Goal: Information Seeking & Learning: Learn about a topic

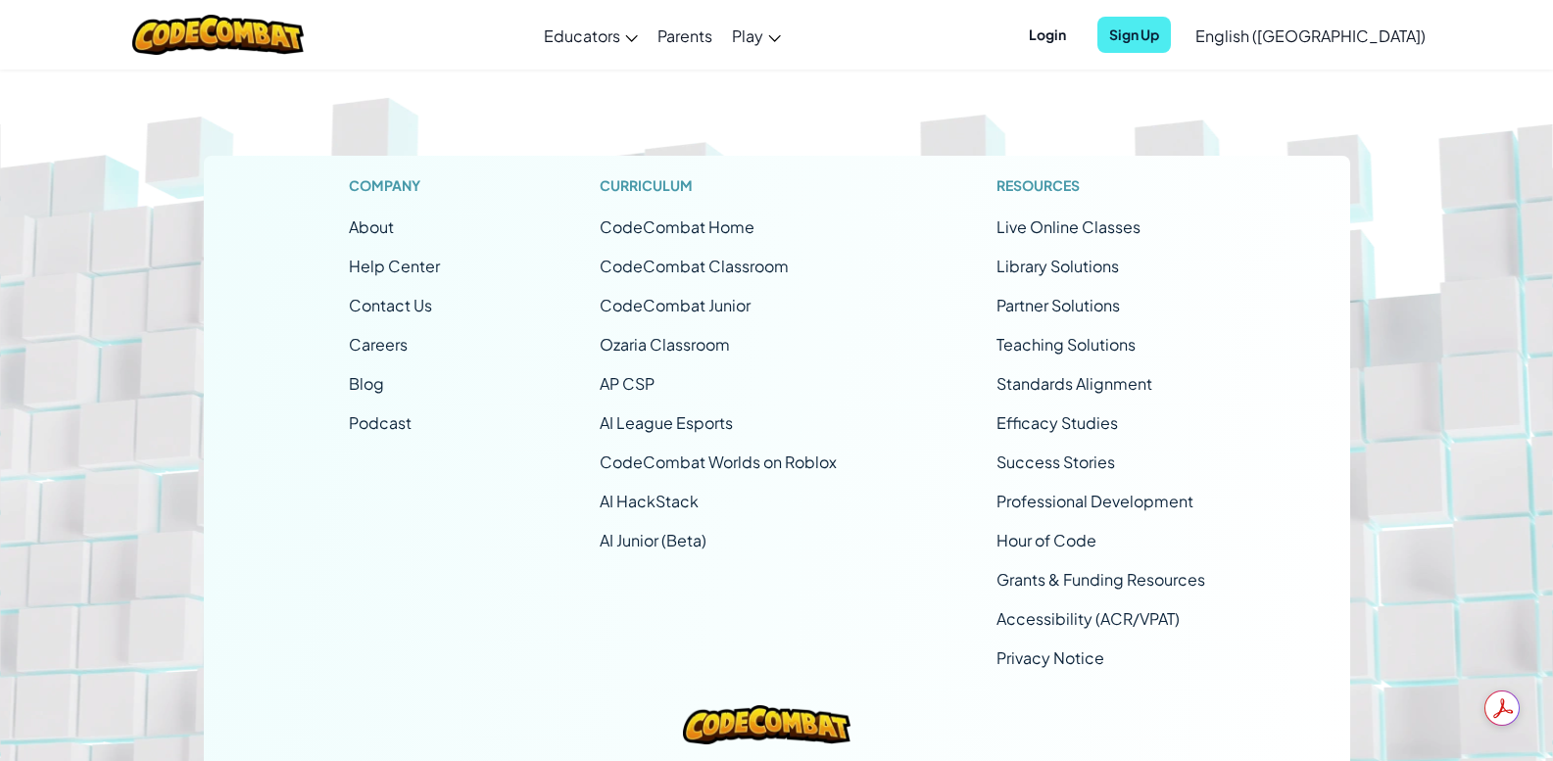
scroll to position [15911, 0]
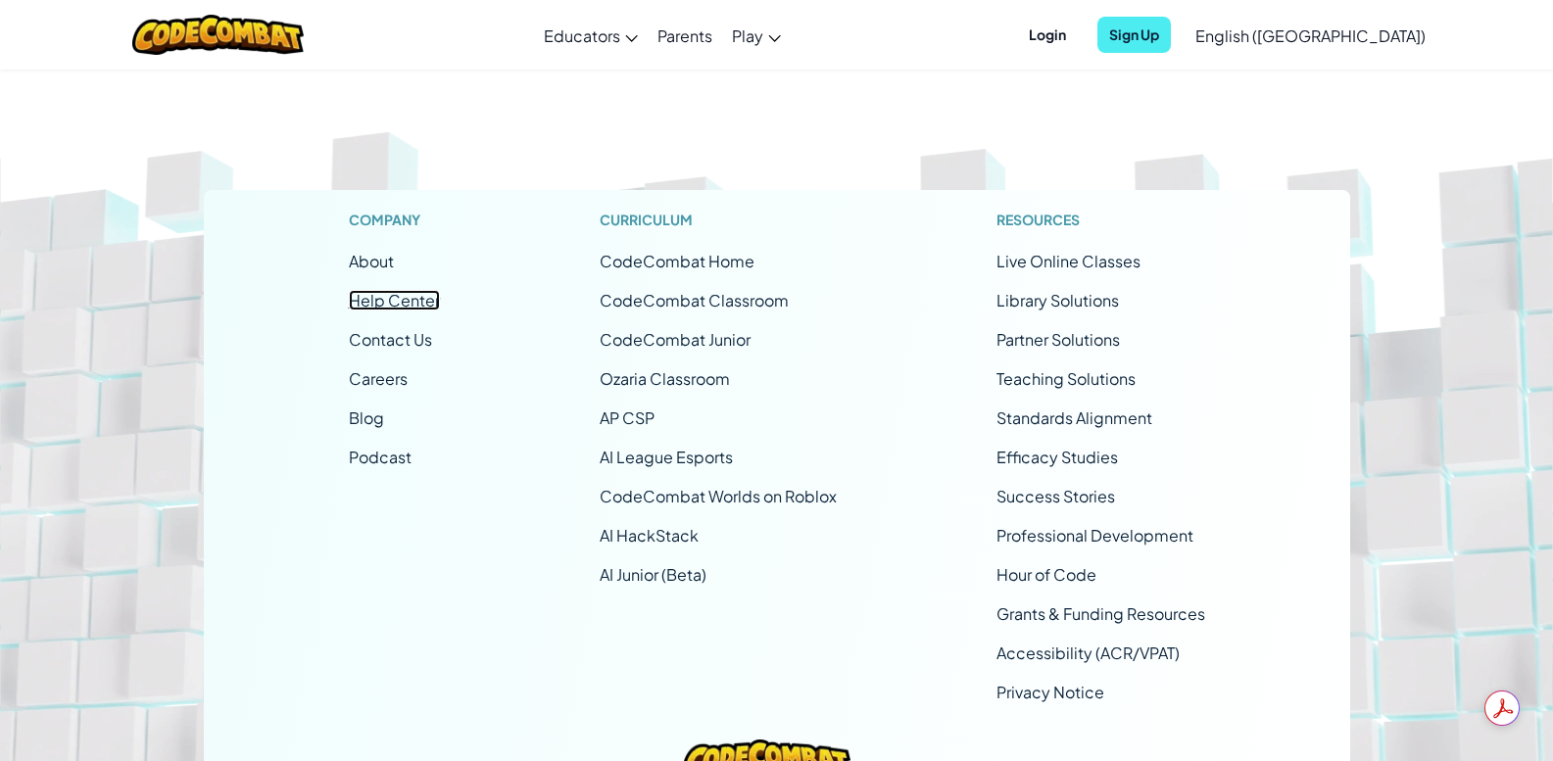
click at [419, 305] on link "Help Center" at bounding box center [394, 300] width 91 height 21
click at [737, 305] on link "CodeCombat Classroom" at bounding box center [694, 300] width 189 height 21
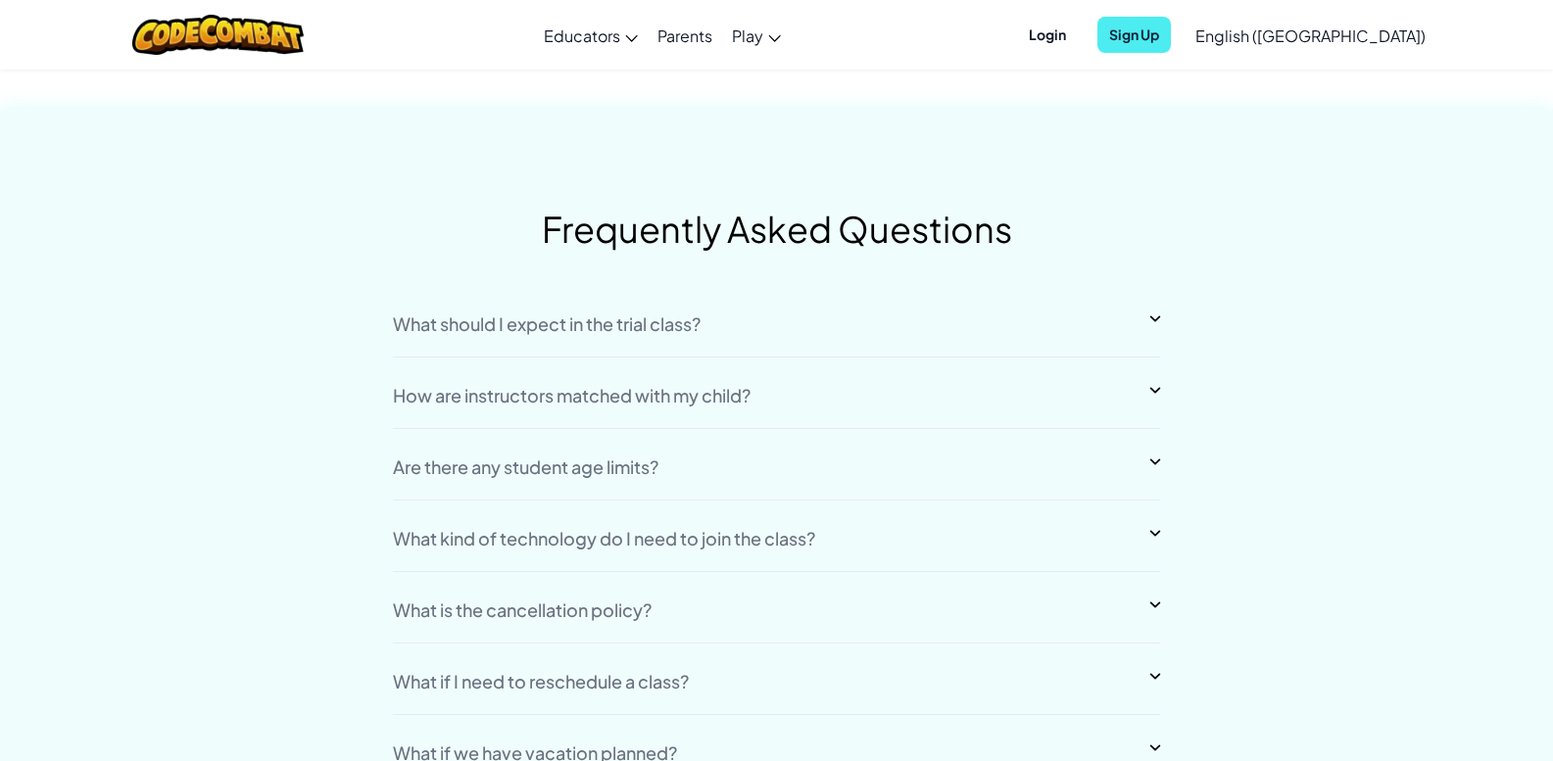
scroll to position [14442, 0]
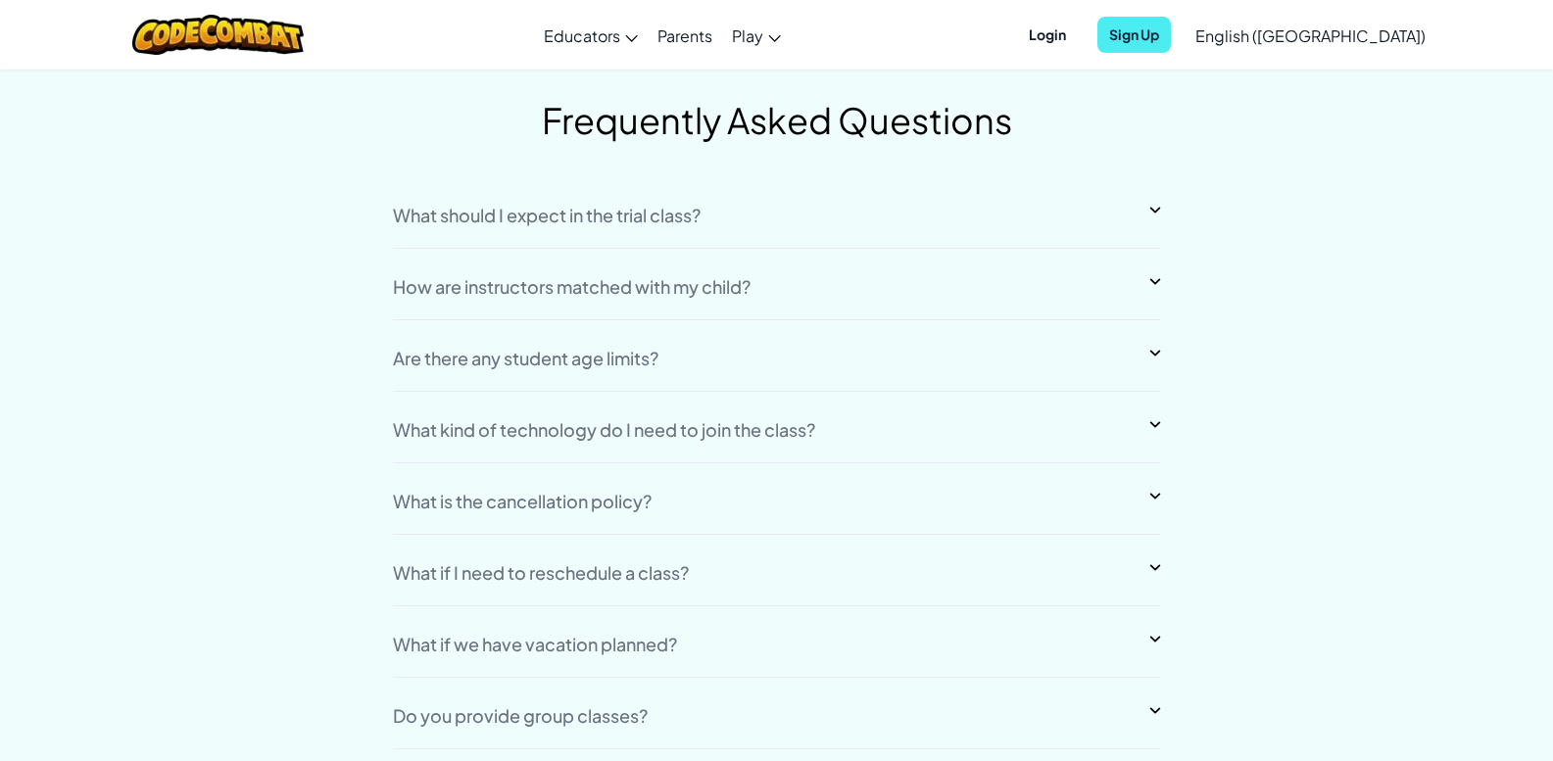
click at [500, 221] on div "What should I expect in the trial class?" at bounding box center [547, 216] width 308 height 18
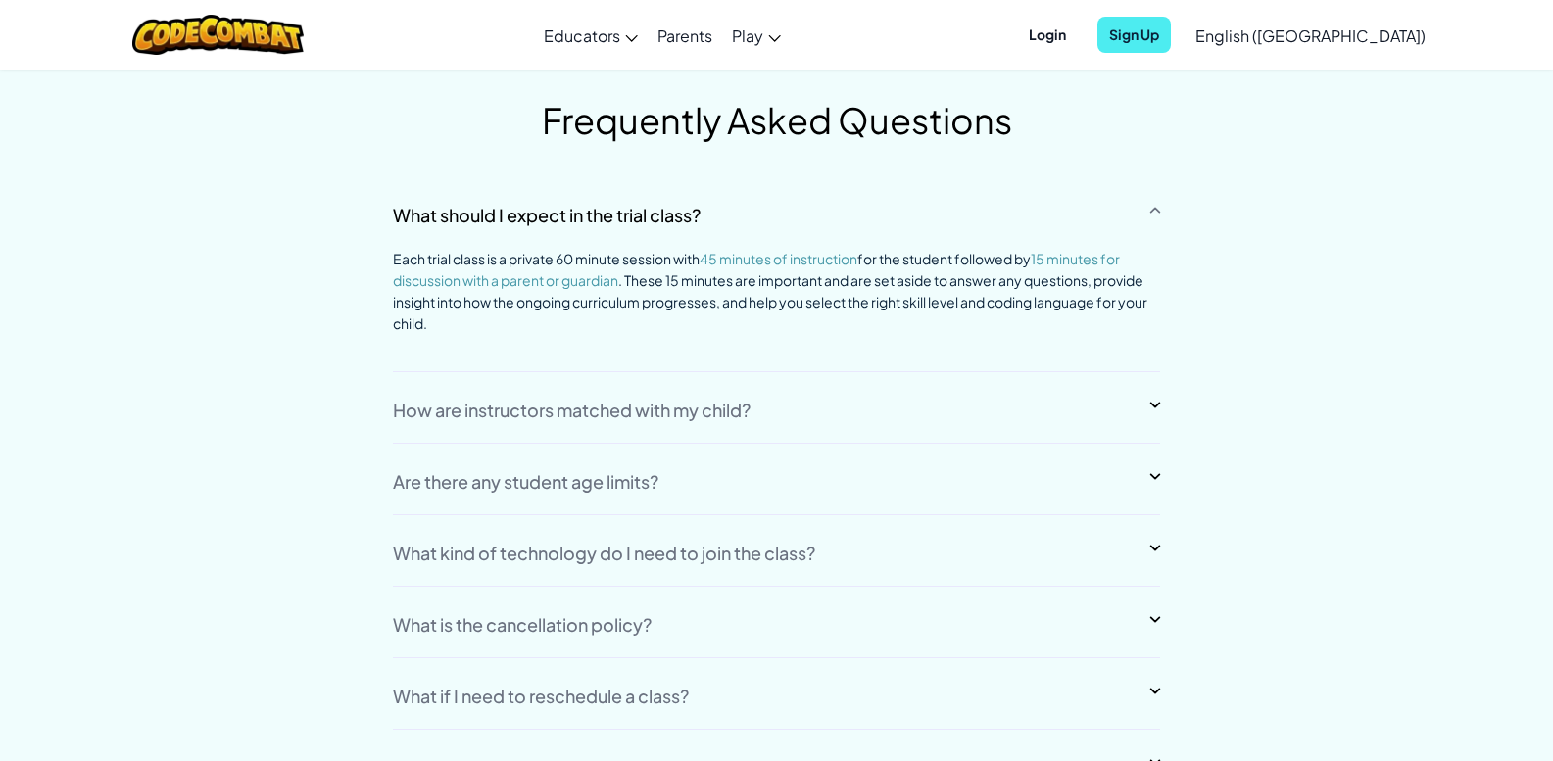
click at [440, 408] on div "How are instructors matched with my child?" at bounding box center [572, 411] width 358 height 18
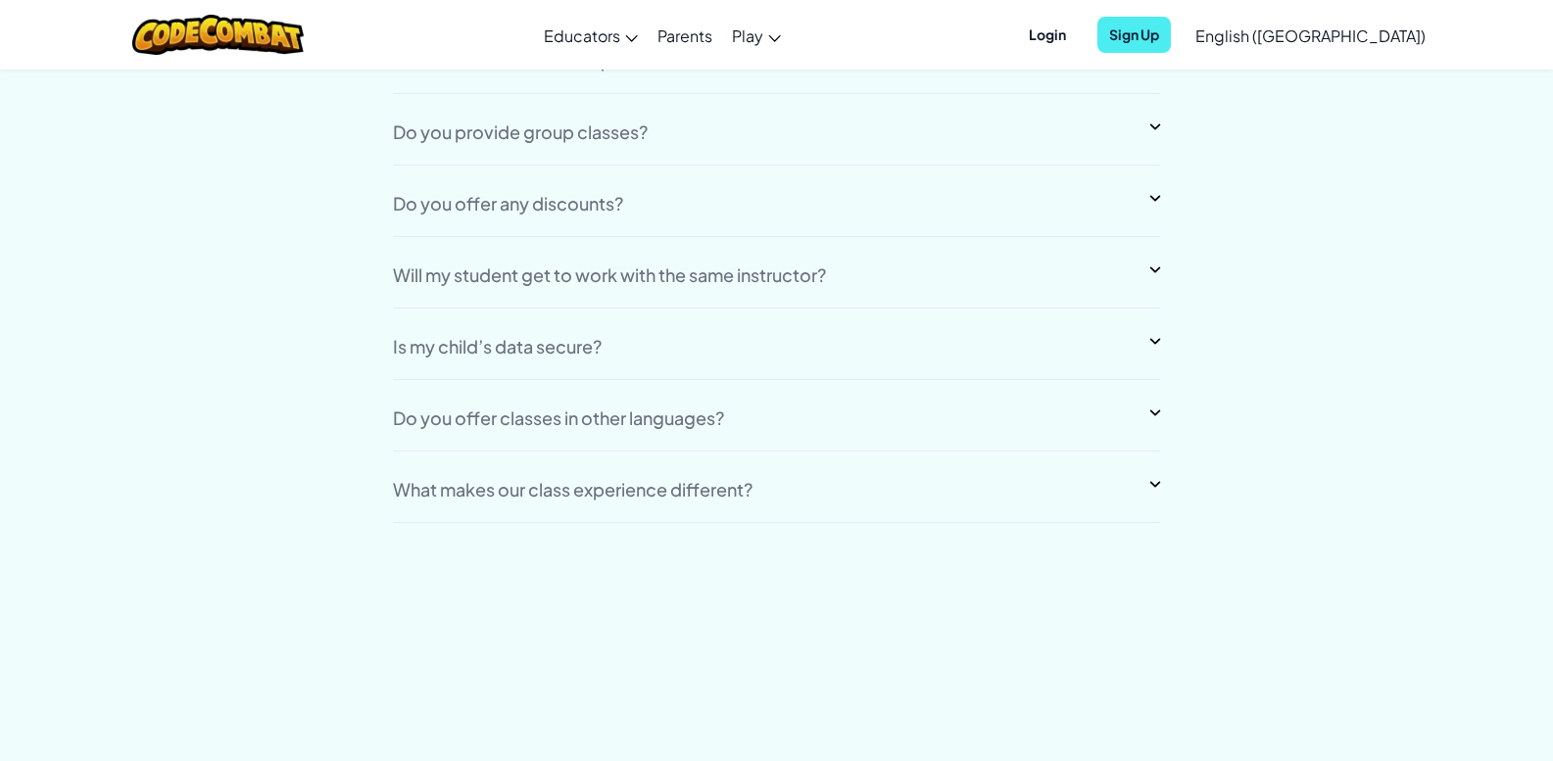
scroll to position [14246, 0]
